Goal: Task Accomplishment & Management: Manage account settings

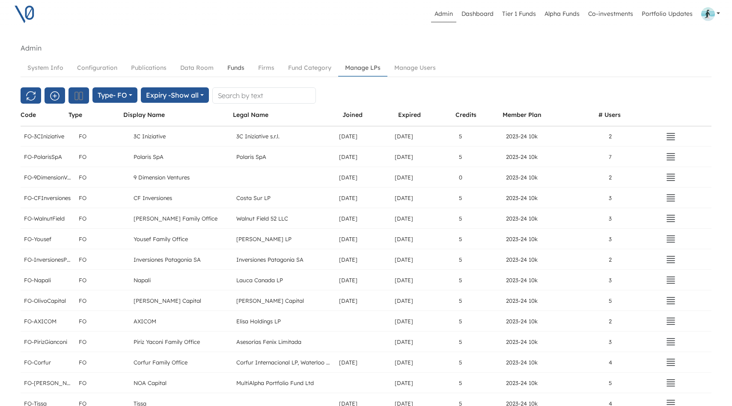
click at [233, 69] on link "Funds" at bounding box center [236, 68] width 31 height 16
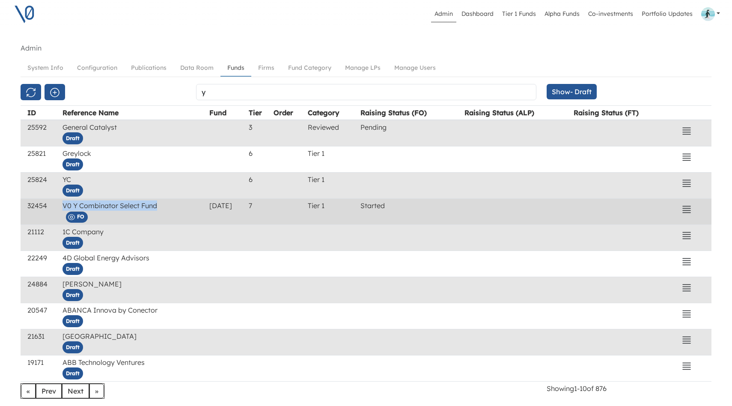
drag, startPoint x: 156, startPoint y: 206, endPoint x: 62, endPoint y: 206, distance: 94.2
click at [62, 206] on td "V0 Y Combinator Select Fund FO" at bounding box center [134, 212] width 147 height 26
copy td "V0 Y Combinator Select Fund"
click at [688, 210] on icon "button" at bounding box center [687, 209] width 8 height 6
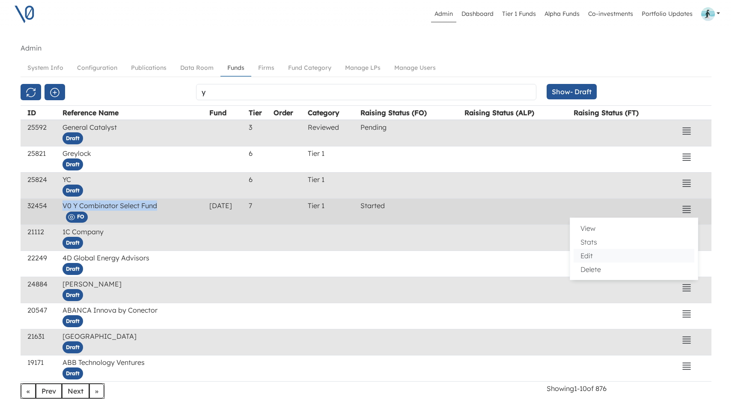
click at [604, 256] on button "Edit" at bounding box center [634, 256] width 121 height 14
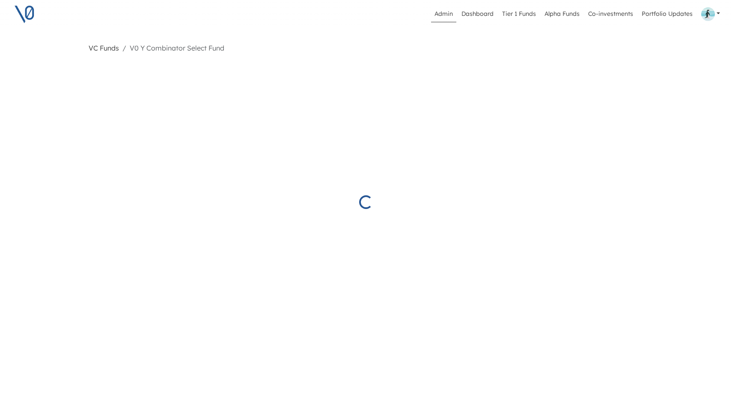
select select "Started"
select select "Published"
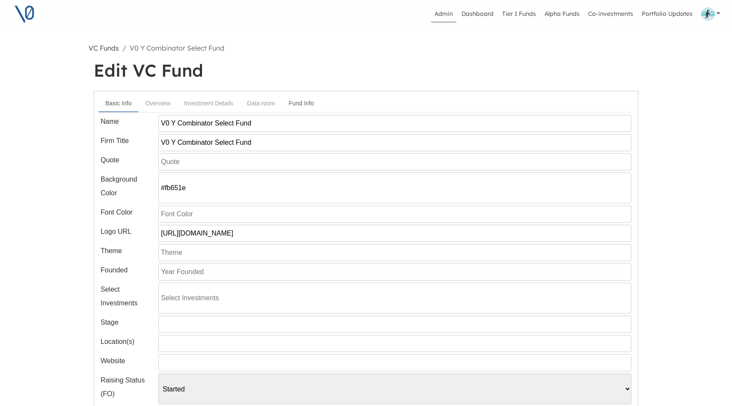
click at [297, 102] on link "Fund Info" at bounding box center [301, 104] width 39 height 16
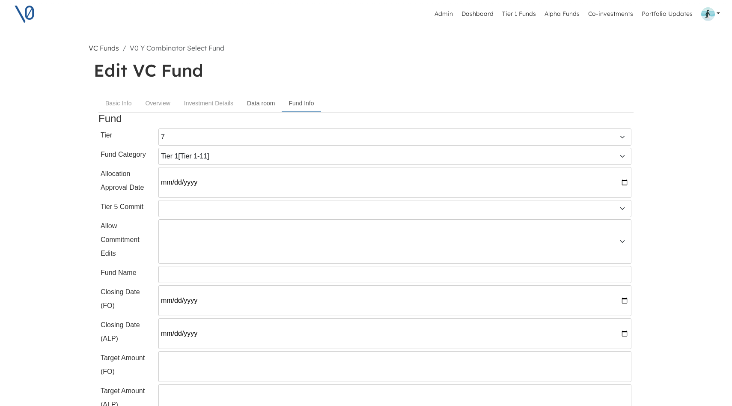
click at [266, 103] on link "Data room" at bounding box center [261, 104] width 42 height 16
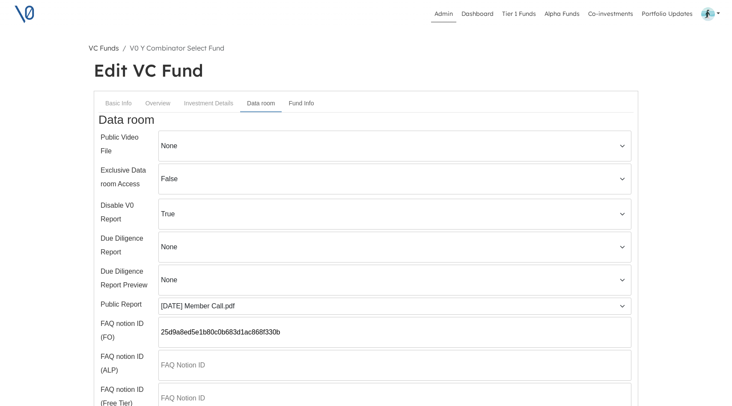
click at [302, 102] on link "Fund Info" at bounding box center [301, 104] width 39 height 16
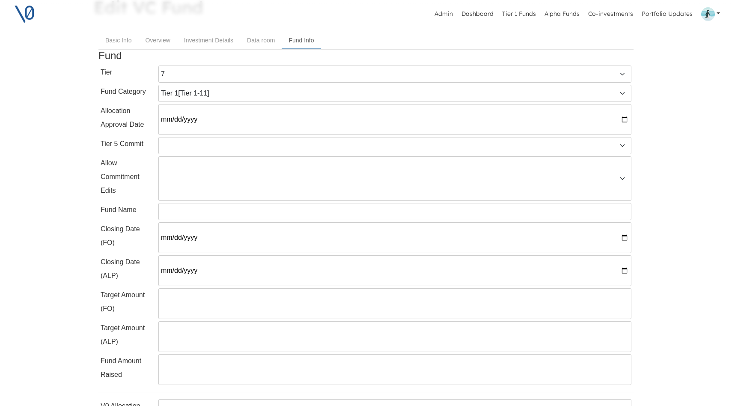
scroll to position [83, 0]
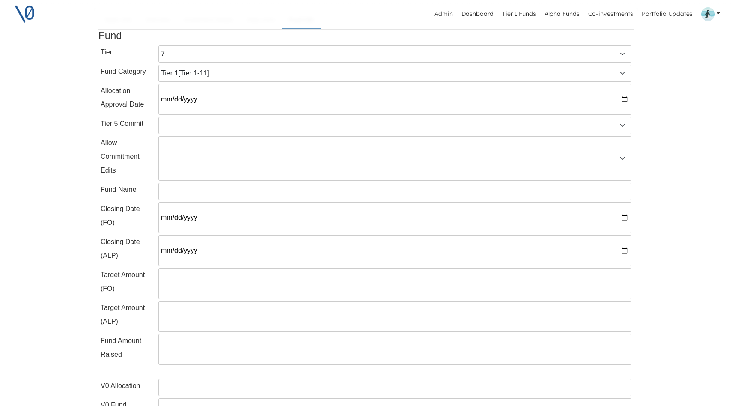
click at [257, 219] on input "[DATE]" at bounding box center [394, 217] width 473 height 31
click at [626, 215] on input "[DATE]" at bounding box center [394, 217] width 473 height 31
click at [315, 207] on input "[DATE]" at bounding box center [394, 217] width 473 height 31
click at [196, 100] on input "[DATE]" at bounding box center [394, 99] width 473 height 31
click at [192, 100] on input "[DATE]" at bounding box center [394, 99] width 473 height 31
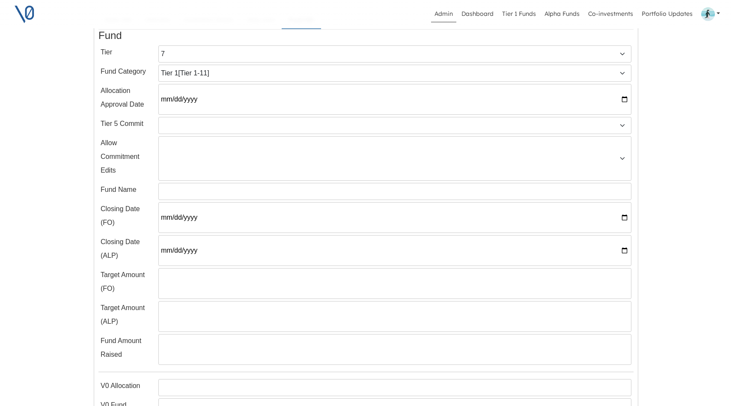
click at [623, 99] on input "[DATE]" at bounding box center [394, 99] width 473 height 31
type input "[DATE]"
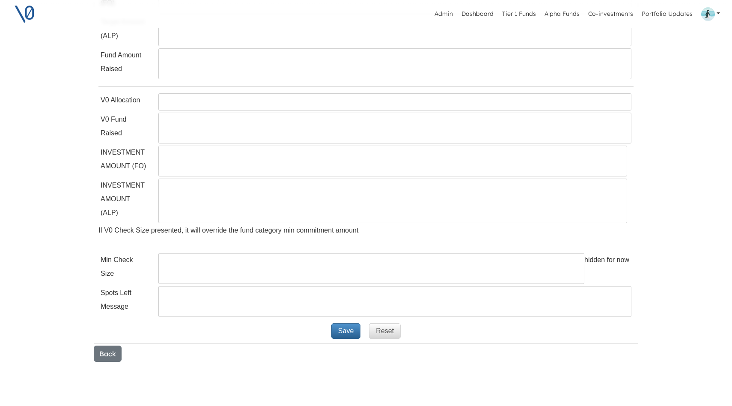
scroll to position [409, 0]
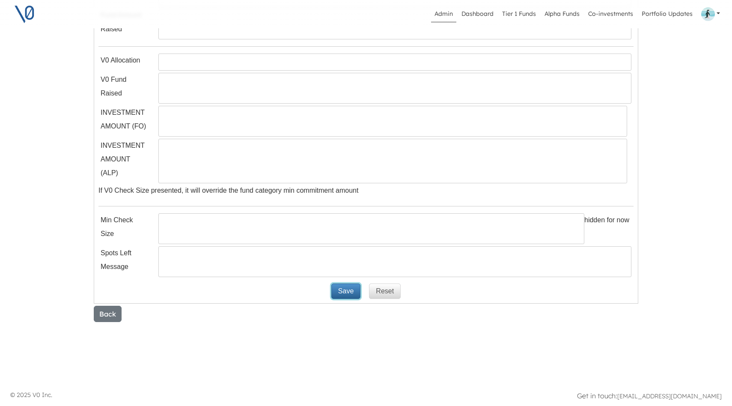
click at [346, 287] on button "Save" at bounding box center [345, 291] width 29 height 15
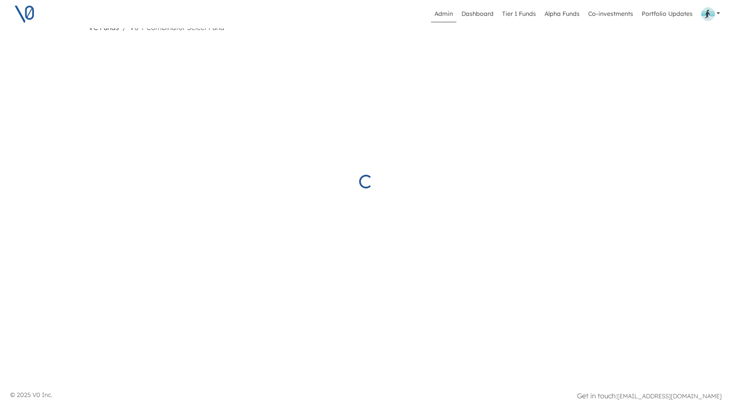
scroll to position [21, 0]
select select "7"
select select "11"
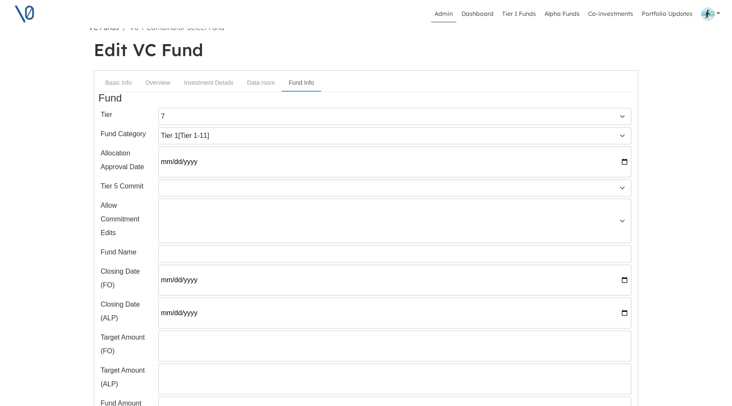
scroll to position [409, 0]
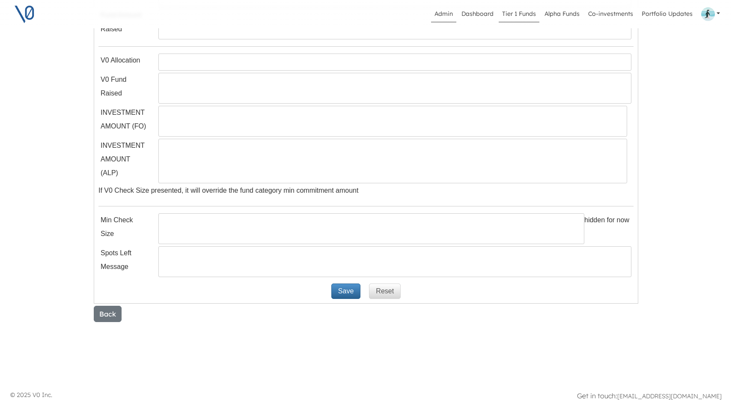
click at [521, 15] on link "Tier 1 Funds" at bounding box center [519, 14] width 41 height 16
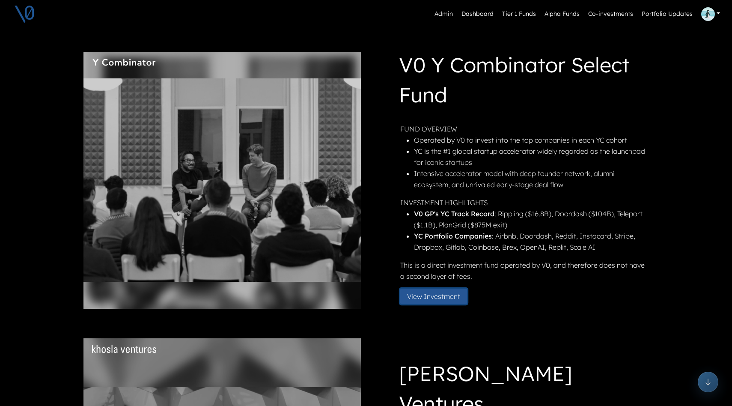
click at [429, 296] on button "View Investment" at bounding box center [433, 296] width 67 height 15
